Goal: Communication & Community: Answer question/provide support

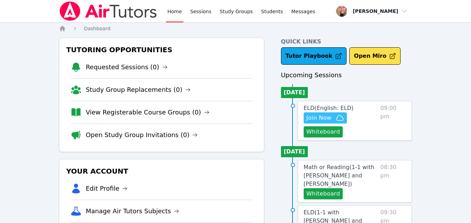
click at [323, 119] on span "Join Now" at bounding box center [318, 118] width 25 height 8
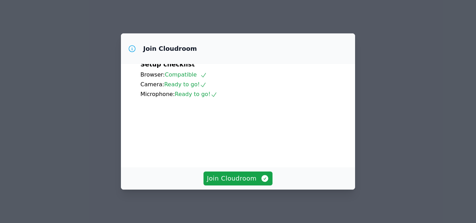
scroll to position [65, 0]
click at [237, 178] on span "Join Cloudroom" at bounding box center [238, 179] width 62 height 10
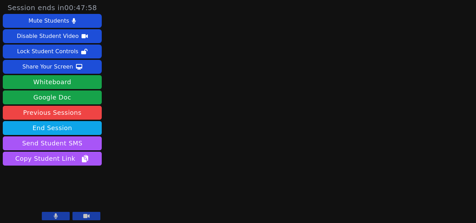
scroll to position [2, 0]
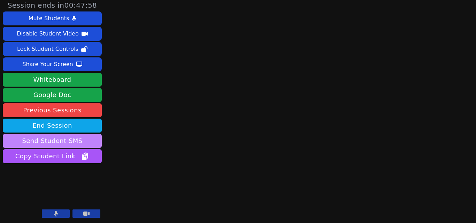
click at [82, 142] on button "Send Student SMS" at bounding box center [52, 141] width 99 height 14
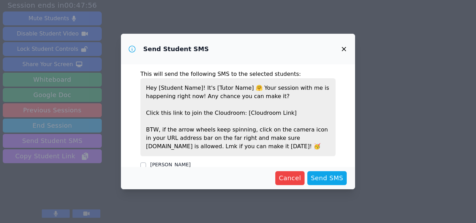
scroll to position [12, 0]
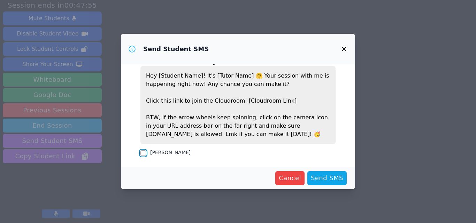
click at [143, 152] on input "[PERSON_NAME]" at bounding box center [143, 154] width 6 height 6
checkbox input "true"
click at [318, 177] on span "Send SMS" at bounding box center [327, 179] width 32 height 10
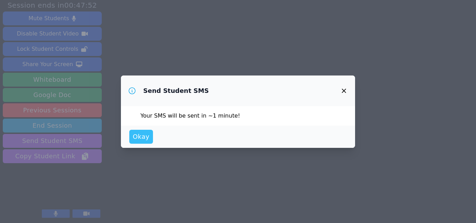
click at [138, 137] on span "Okay" at bounding box center [141, 137] width 17 height 10
